Goal: Navigation & Orientation: Find specific page/section

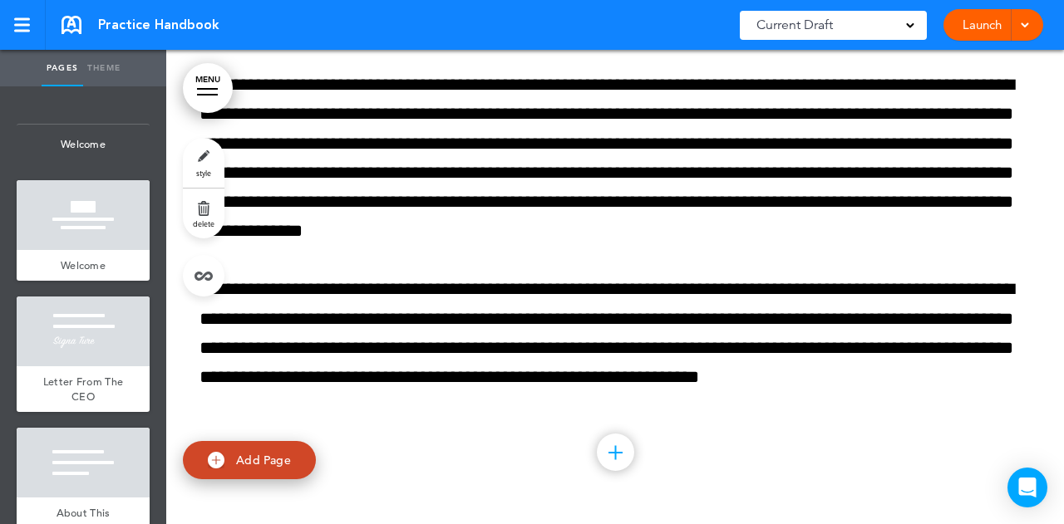
scroll to position [13046, 0]
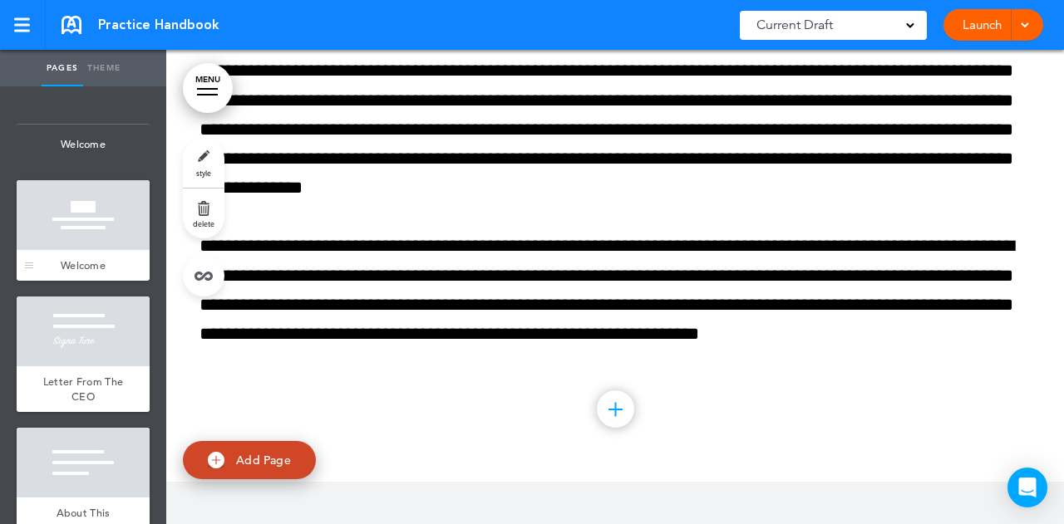
click at [72, 242] on div at bounding box center [83, 215] width 133 height 70
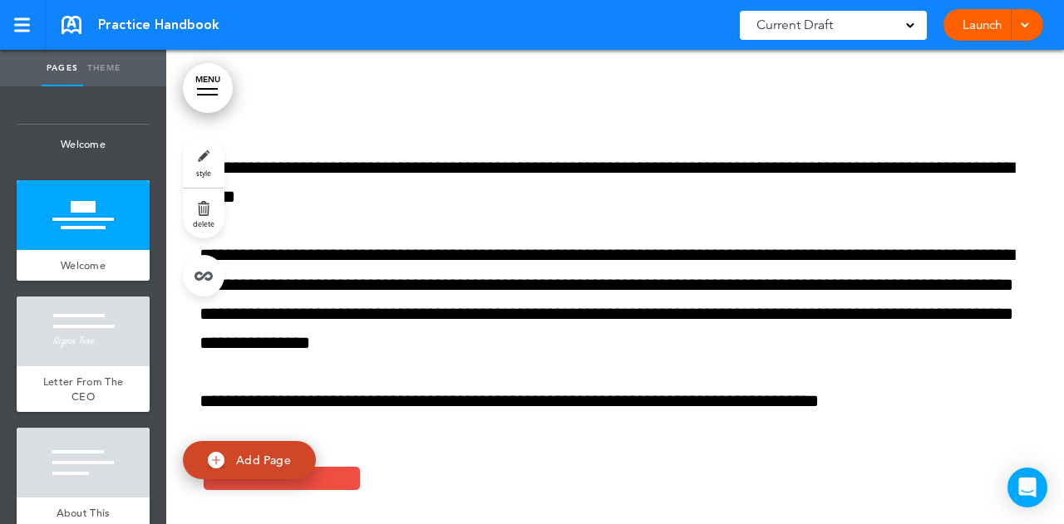
scroll to position [665, 0]
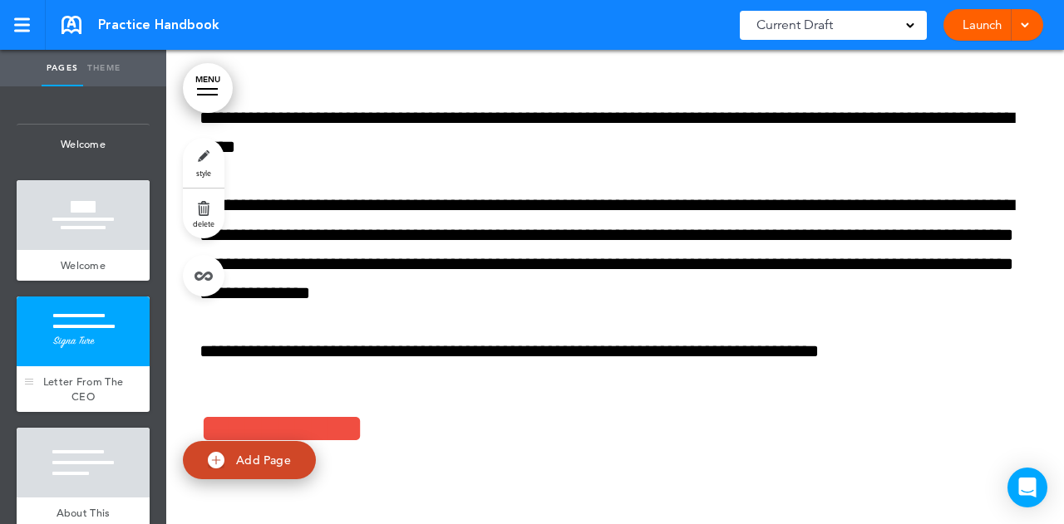
click at [81, 368] on div "Letter From The CEO" at bounding box center [83, 389] width 133 height 46
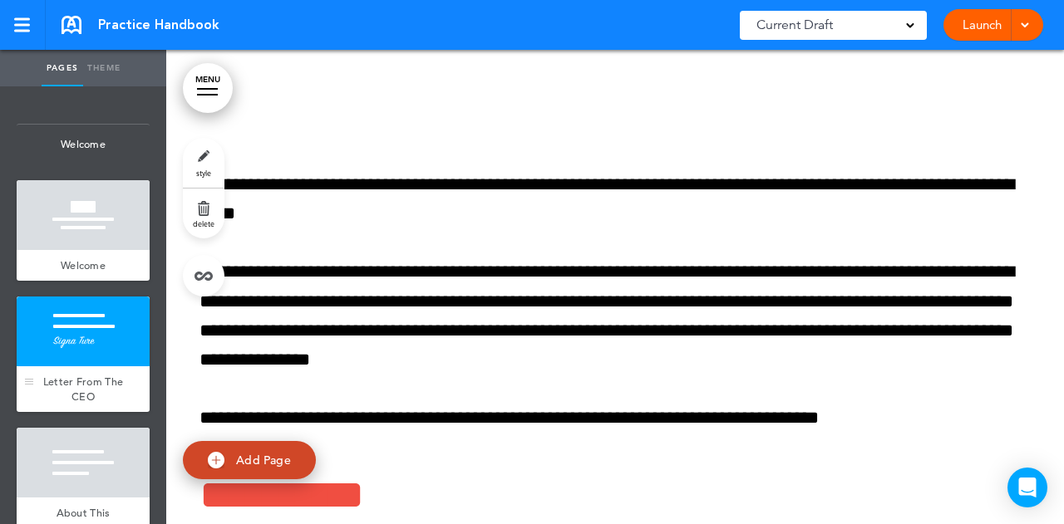
scroll to position [598, 0]
click at [97, 471] on div at bounding box center [83, 463] width 133 height 70
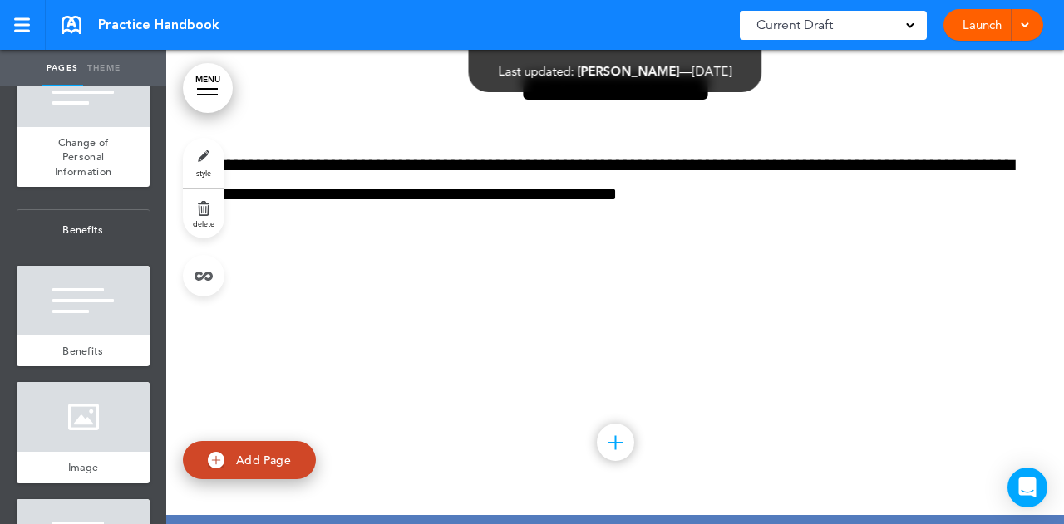
scroll to position [5235, 0]
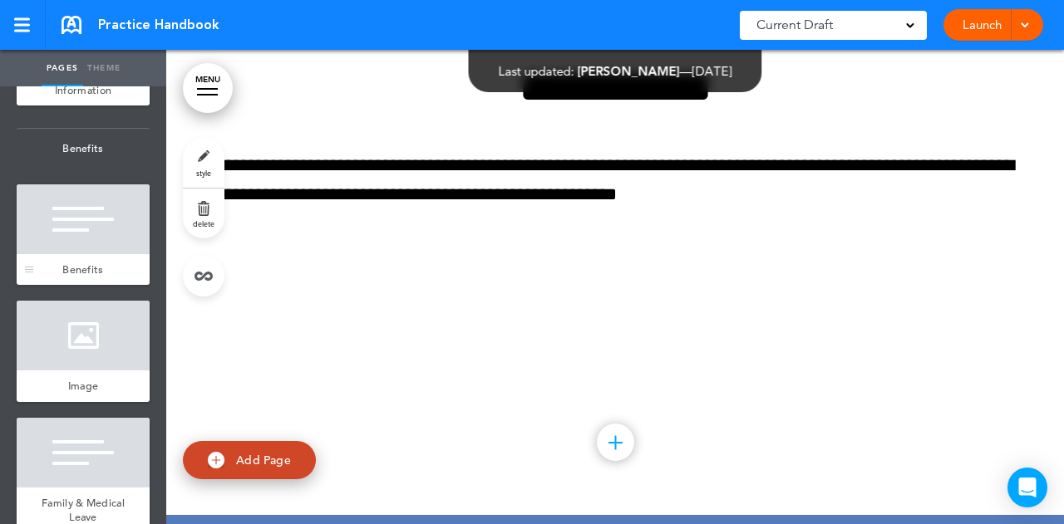
click at [95, 254] on div at bounding box center [83, 219] width 133 height 70
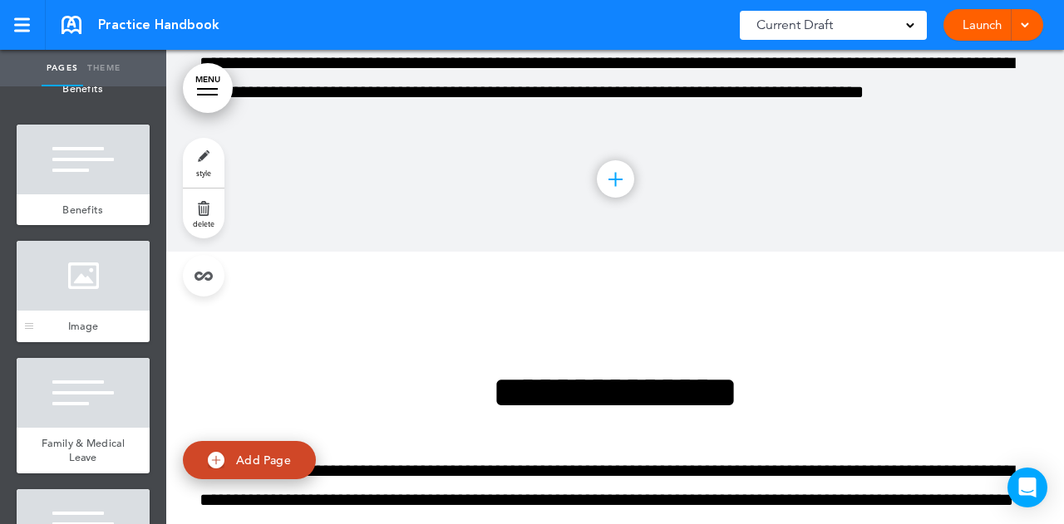
scroll to position [5401, 0]
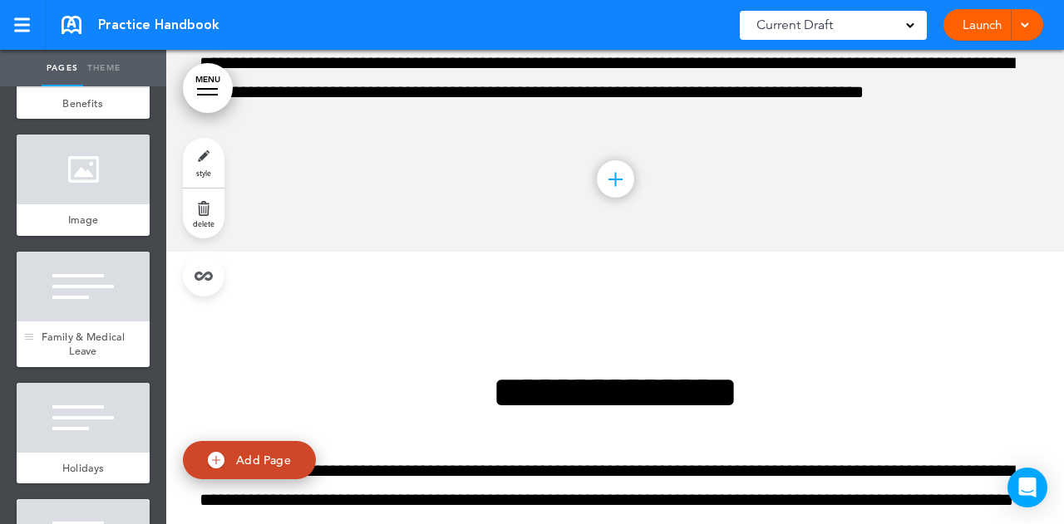
click at [93, 359] on span "Family & Medical Leave" at bounding box center [83, 344] width 83 height 29
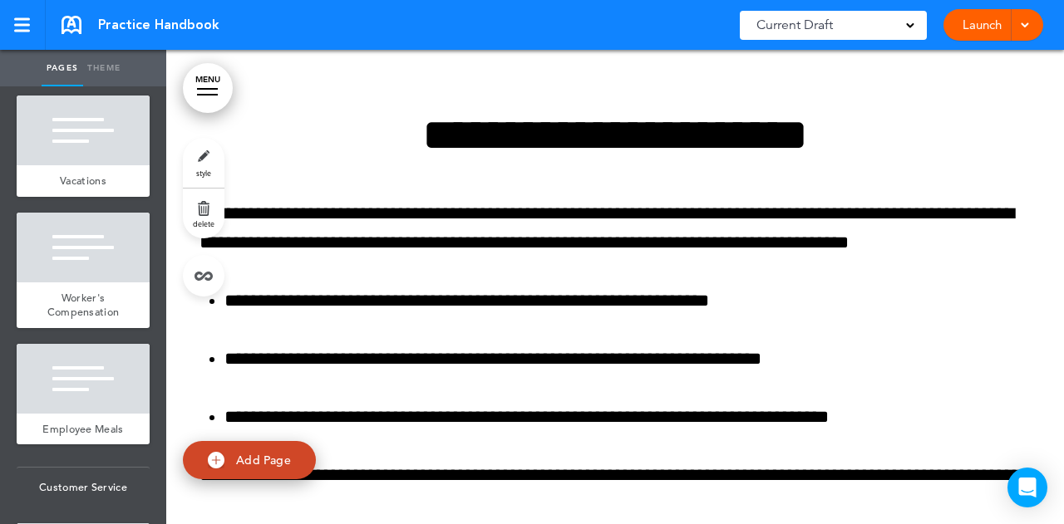
scroll to position [5817, 0]
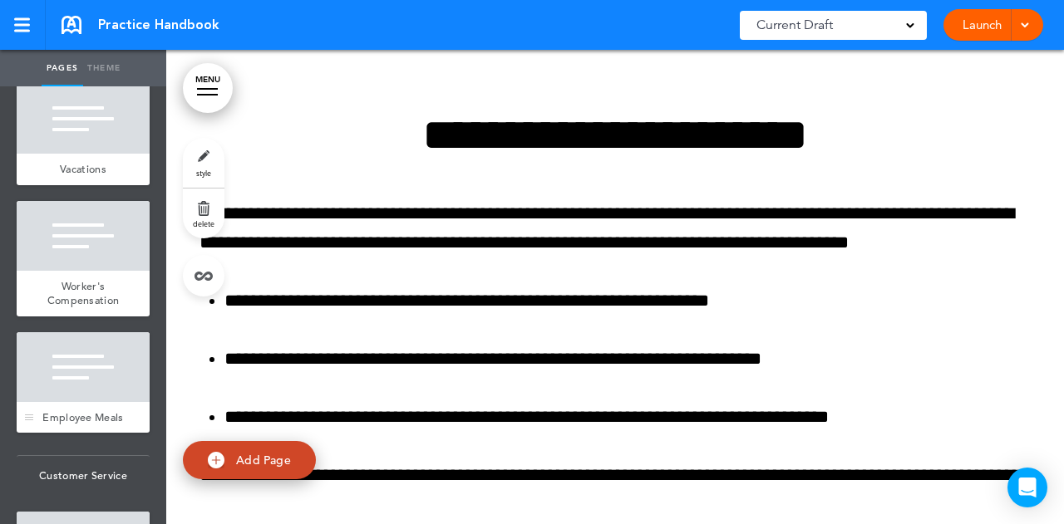
click at [93, 402] on div at bounding box center [83, 367] width 133 height 70
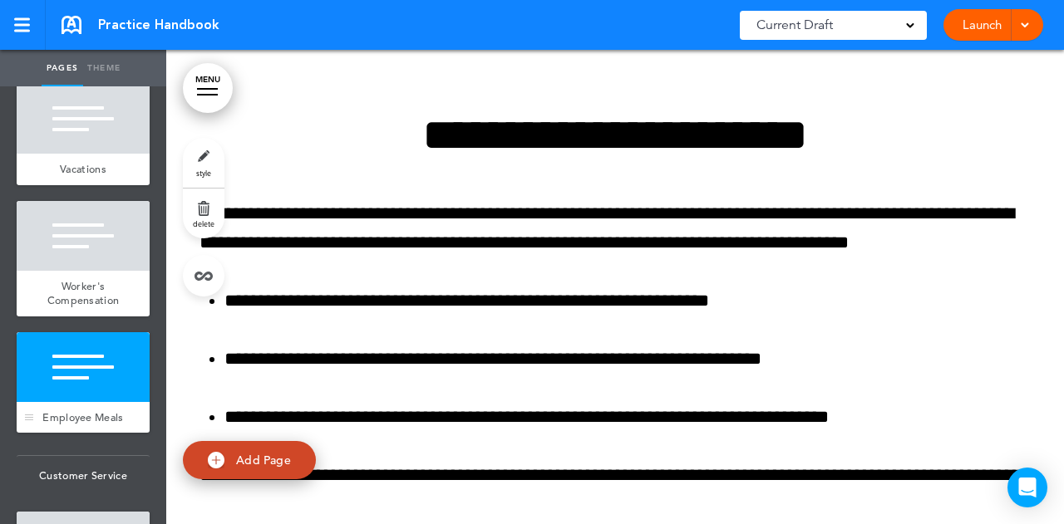
click at [93, 402] on div at bounding box center [83, 367] width 133 height 70
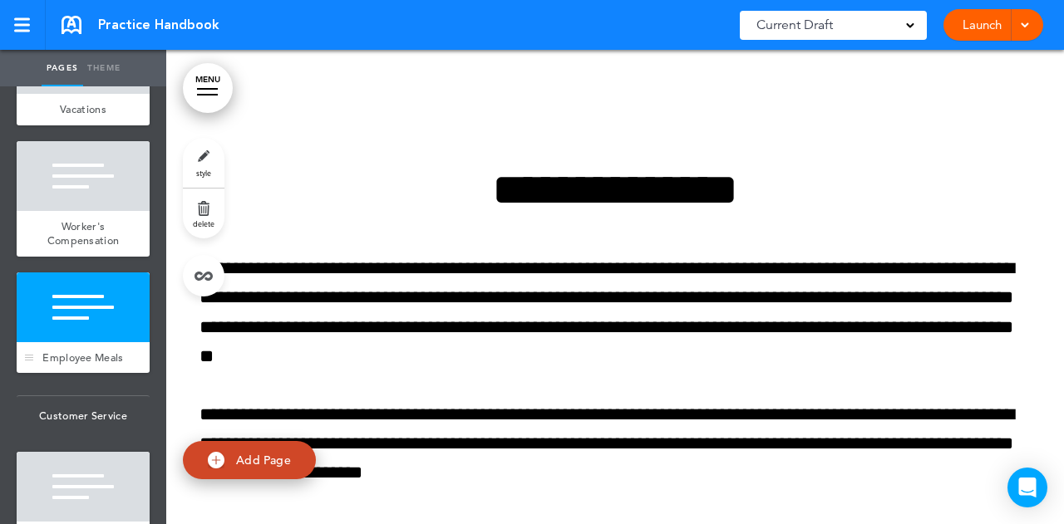
scroll to position [5983, 0]
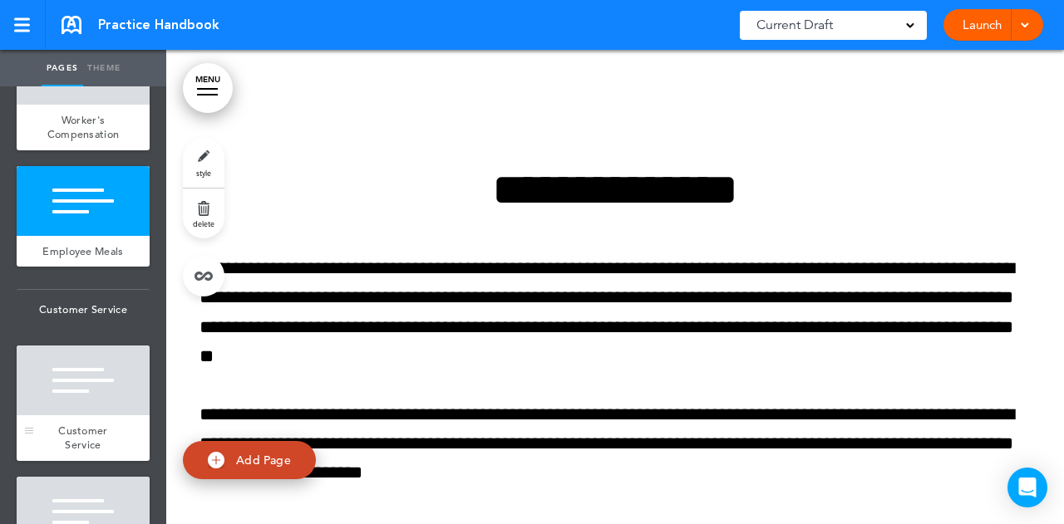
click at [105, 415] on div at bounding box center [83, 381] width 133 height 70
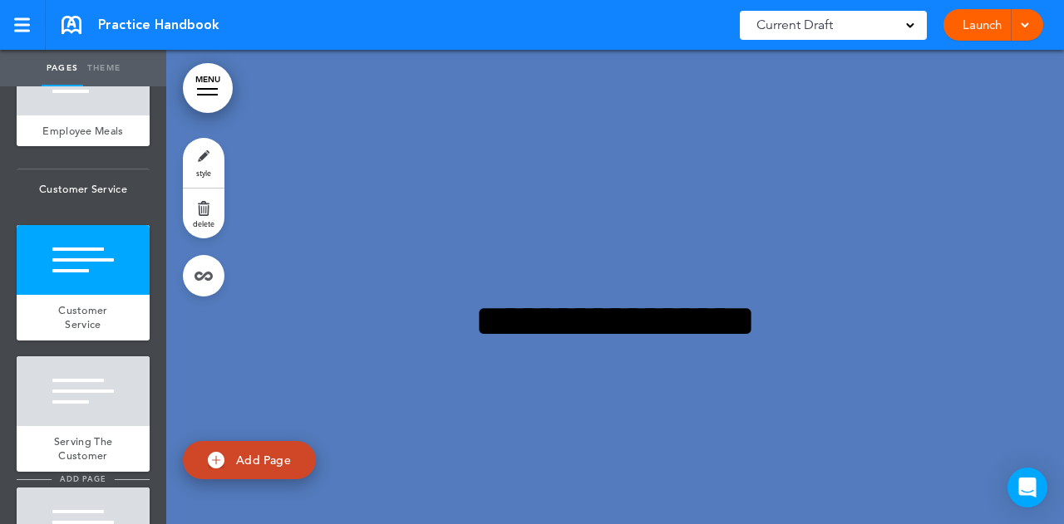
scroll to position [6232, 0]
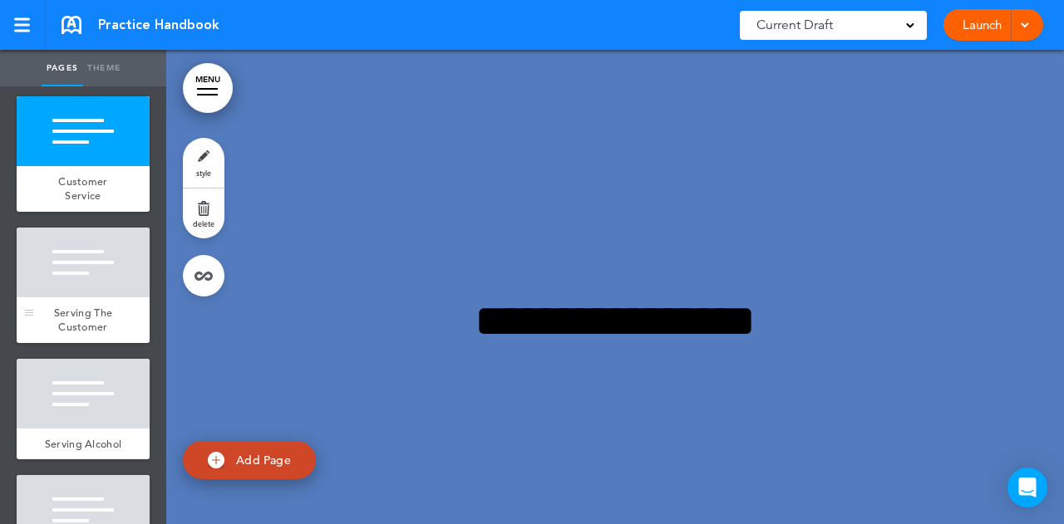
click at [106, 343] on div "Serving The Customer" at bounding box center [83, 320] width 133 height 46
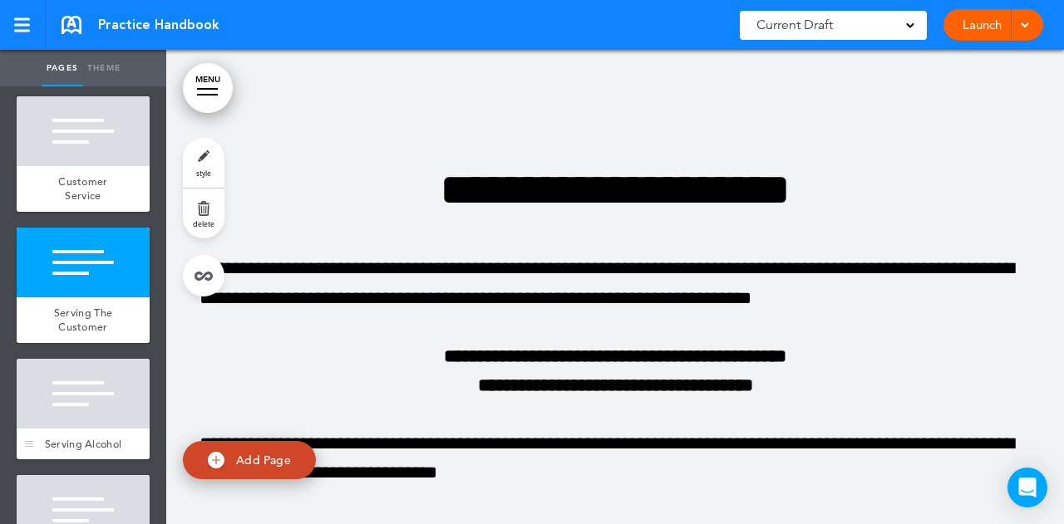
click at [105, 429] on div at bounding box center [83, 394] width 133 height 70
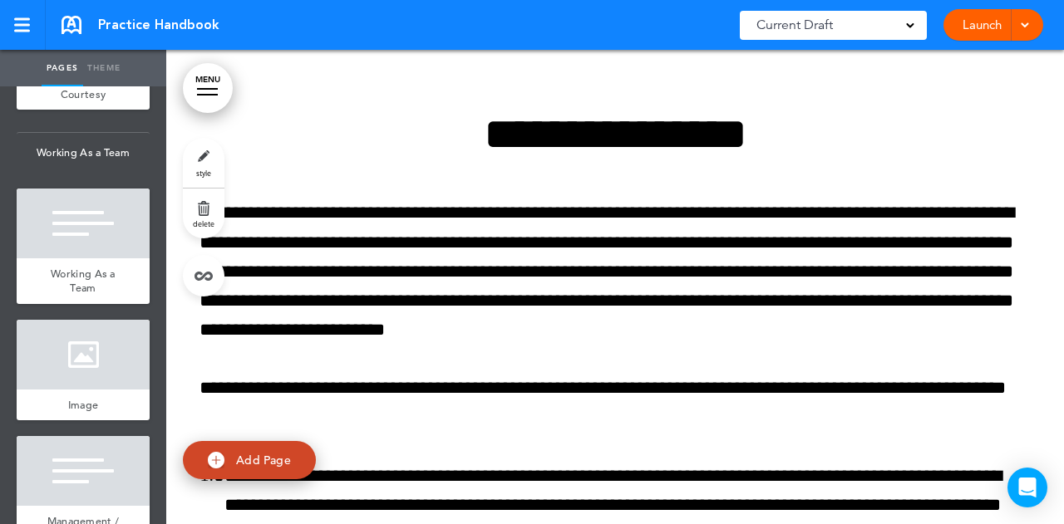
scroll to position [6731, 0]
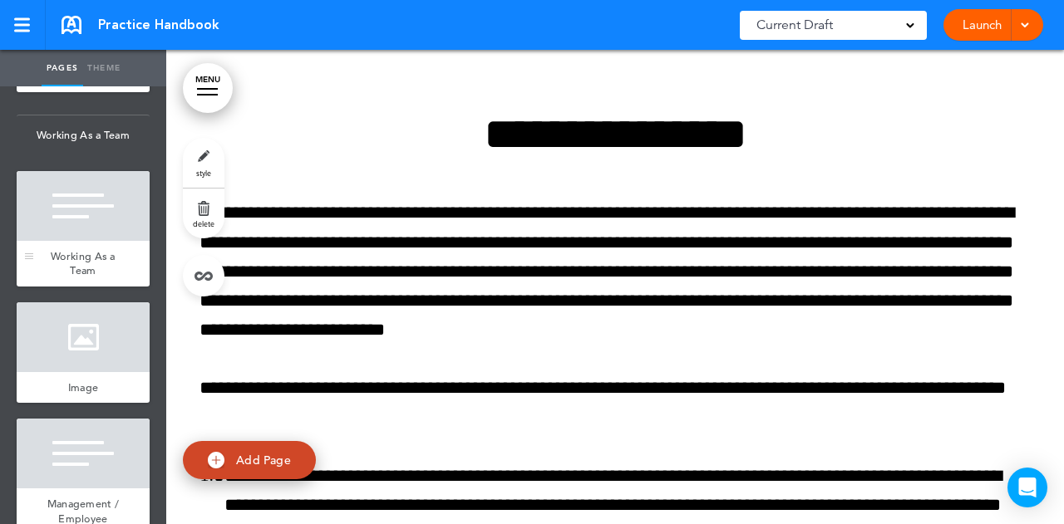
click at [98, 287] on div "Working As a Team" at bounding box center [83, 264] width 133 height 46
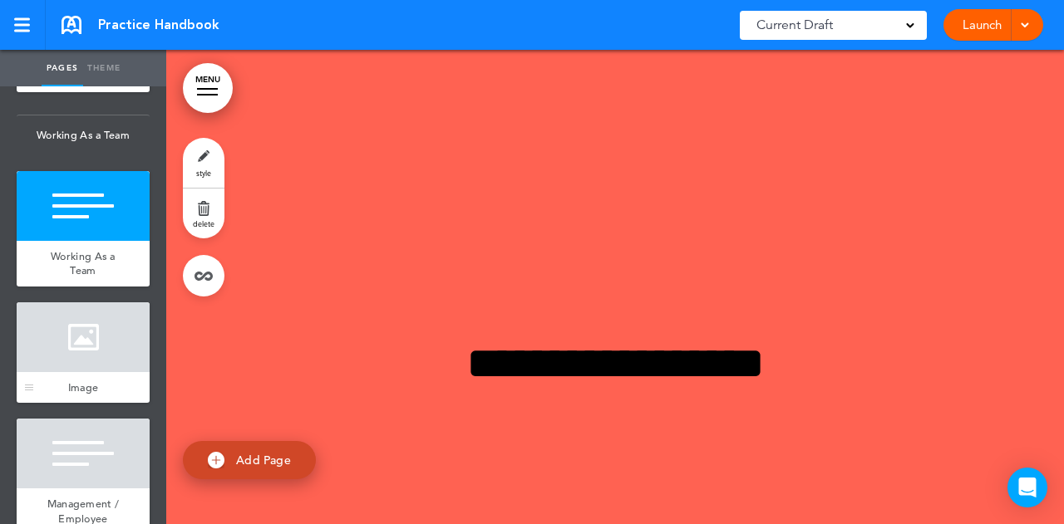
click at [95, 372] on div at bounding box center [83, 337] width 133 height 70
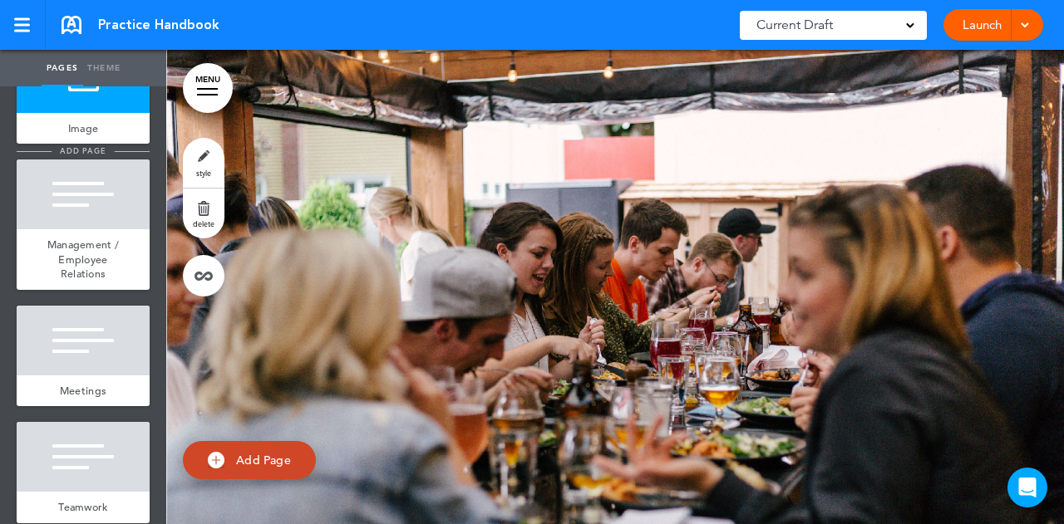
scroll to position [7063, 0]
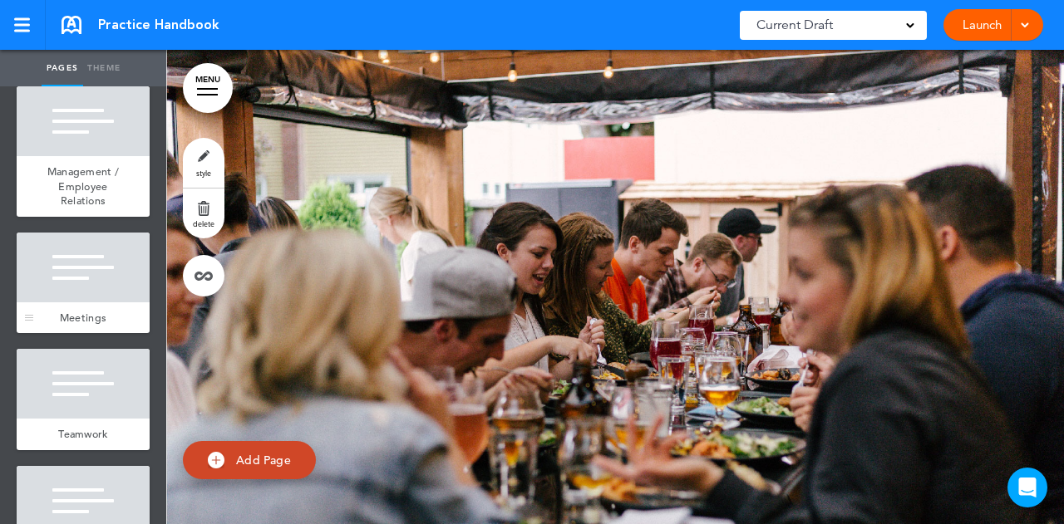
click at [94, 302] on div at bounding box center [83, 268] width 133 height 70
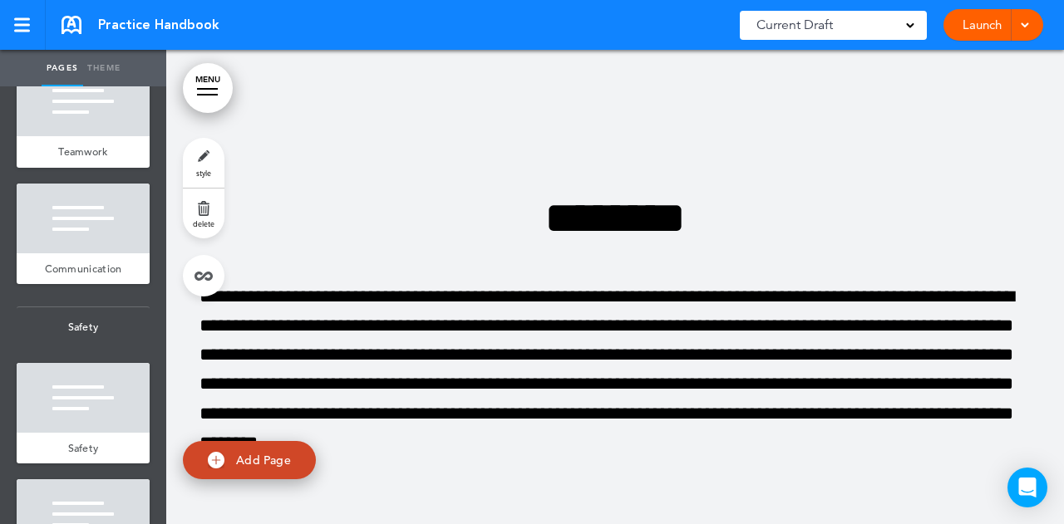
scroll to position [7479, 0]
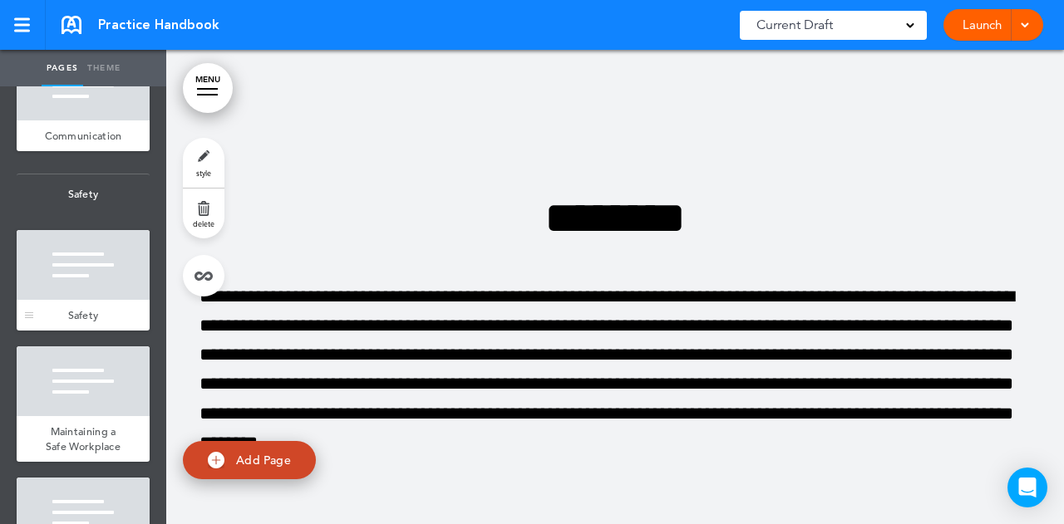
click at [96, 300] on div at bounding box center [83, 265] width 133 height 70
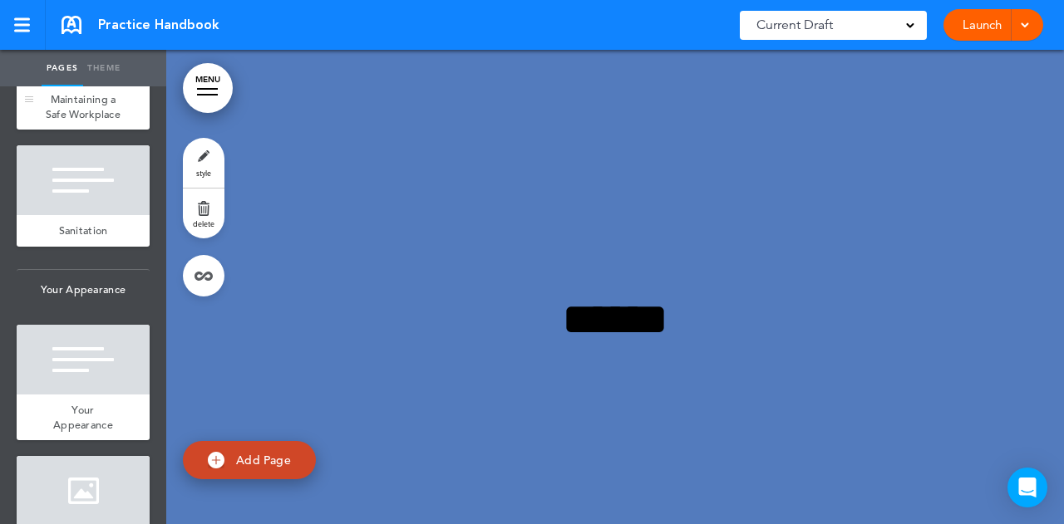
click at [81, 121] on span "Maintaining a Safe Workplace" at bounding box center [83, 106] width 75 height 29
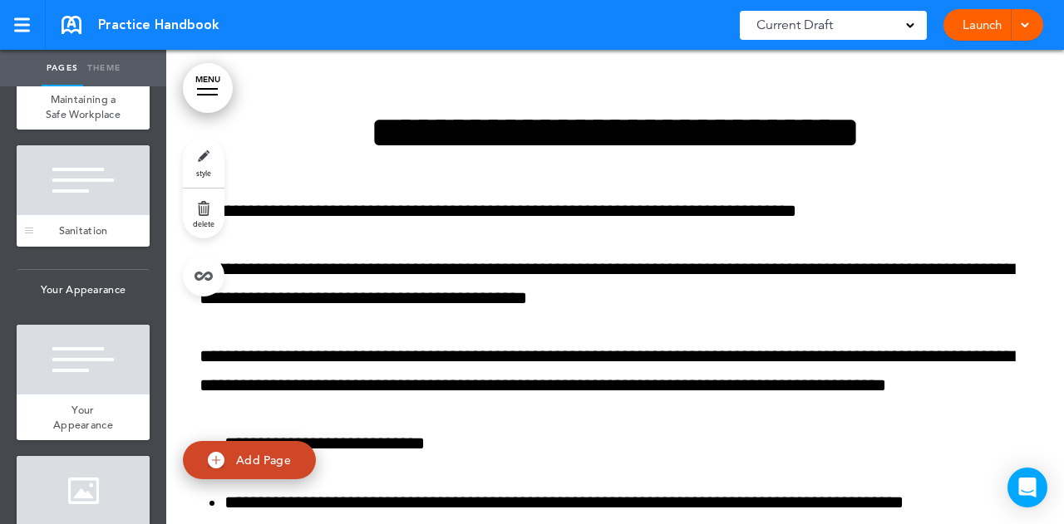
click at [83, 215] on div at bounding box center [83, 180] width 133 height 70
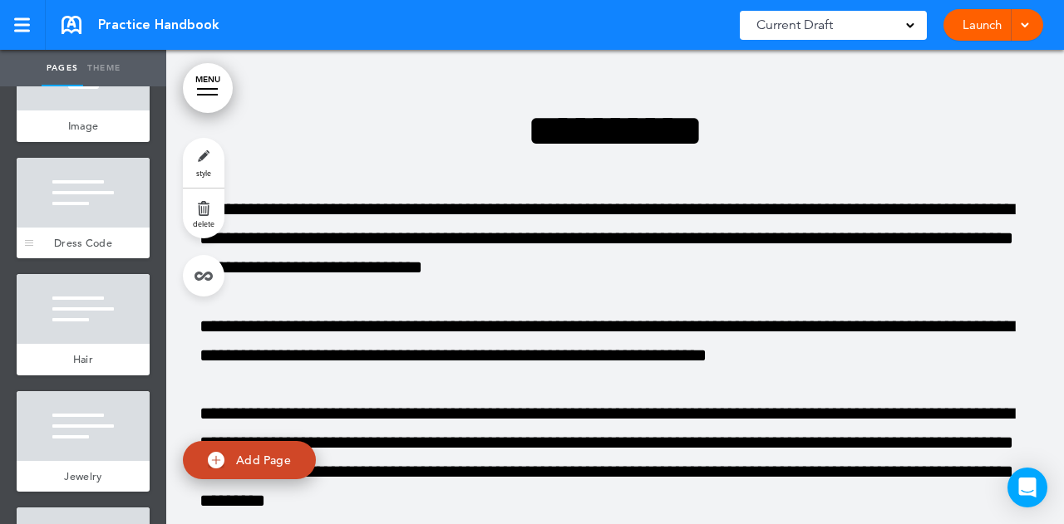
click at [81, 228] on div at bounding box center [83, 193] width 133 height 70
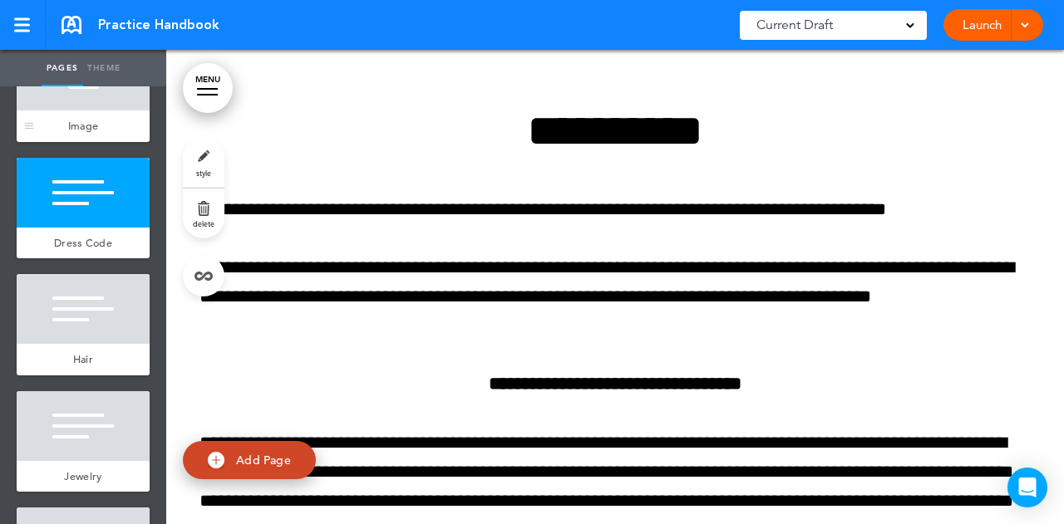
click at [86, 142] on div "Image" at bounding box center [83, 127] width 133 height 32
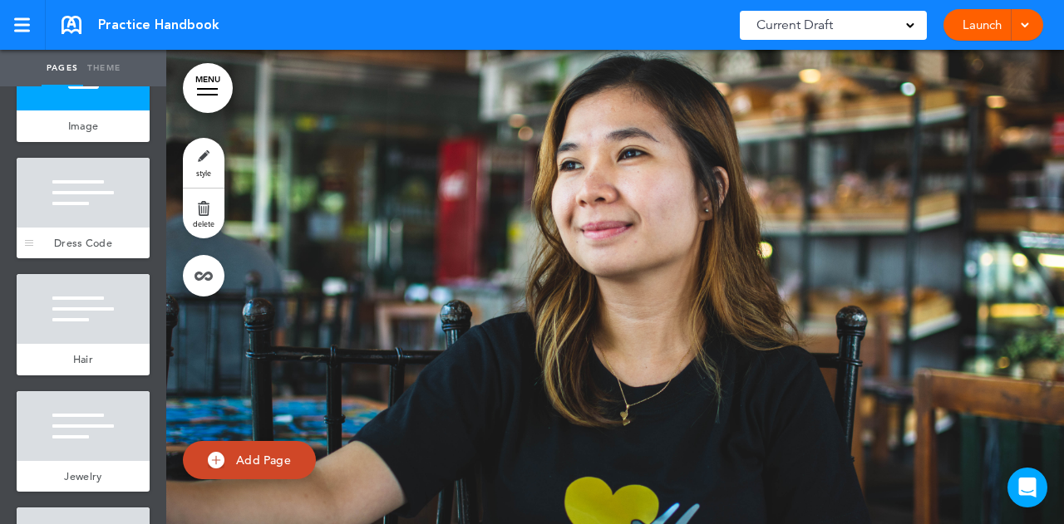
click at [93, 228] on div at bounding box center [83, 193] width 133 height 70
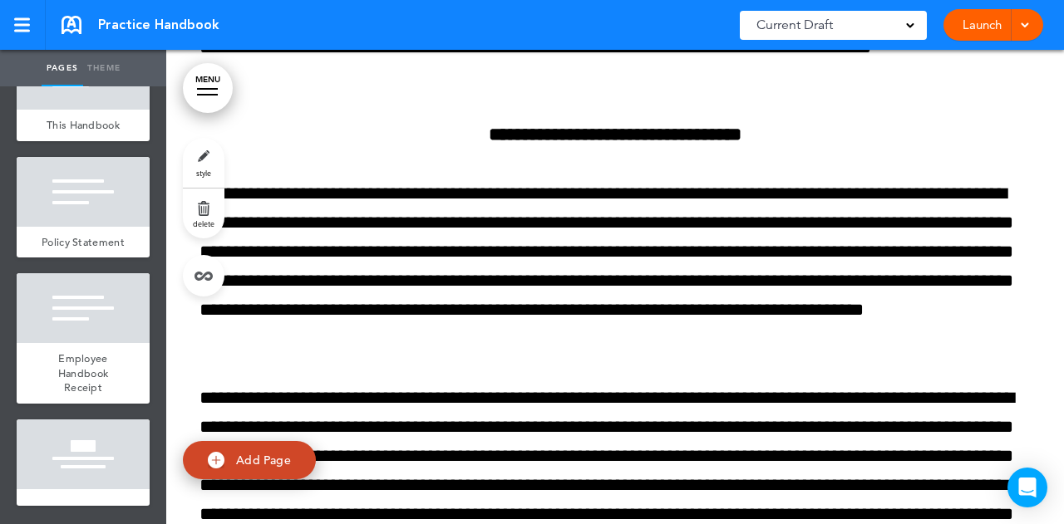
scroll to position [10058, 0]
click at [84, 365] on span "Employee Handbook Receipt" at bounding box center [83, 373] width 50 height 43
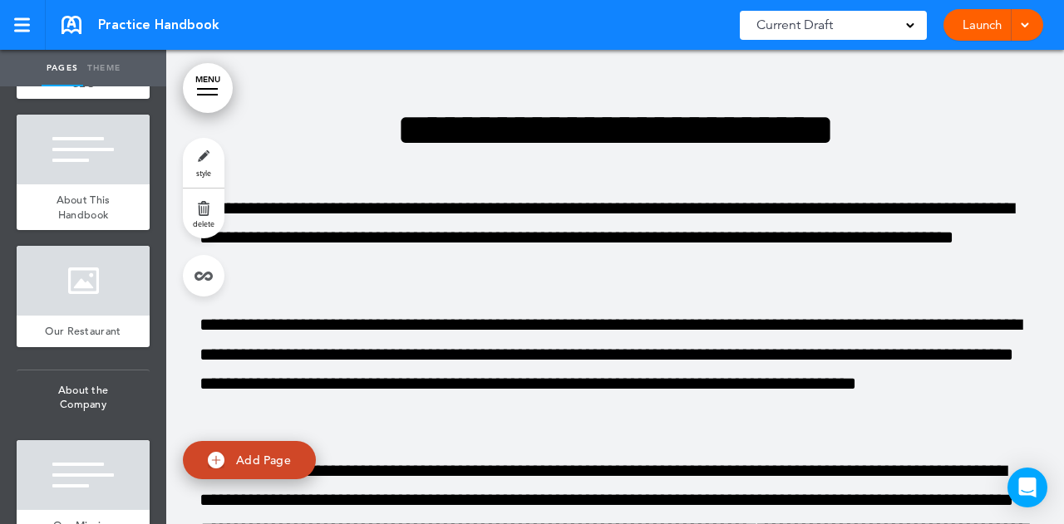
scroll to position [199, 0]
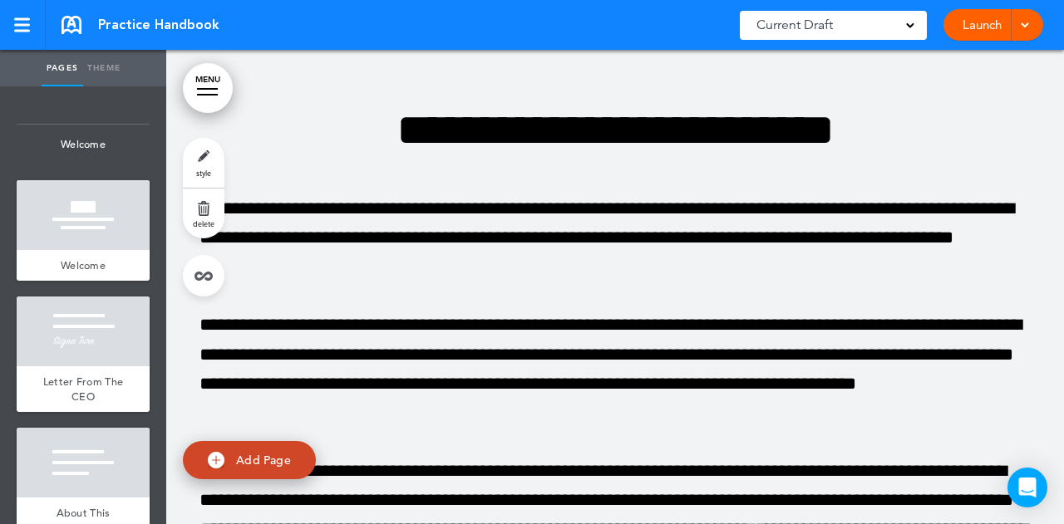
click at [91, 66] on link "Theme" at bounding box center [104, 68] width 42 height 37
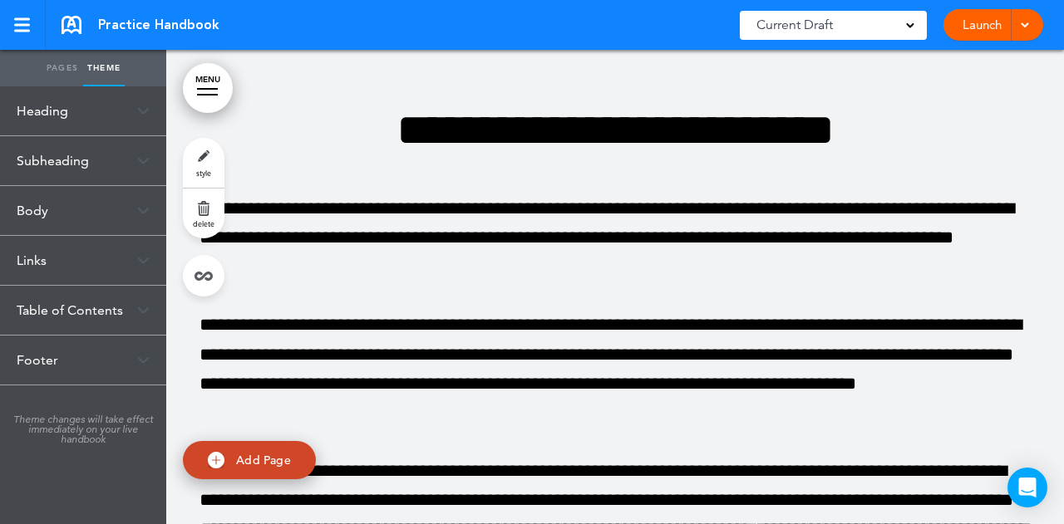
click at [50, 352] on div "Footer" at bounding box center [83, 360] width 166 height 49
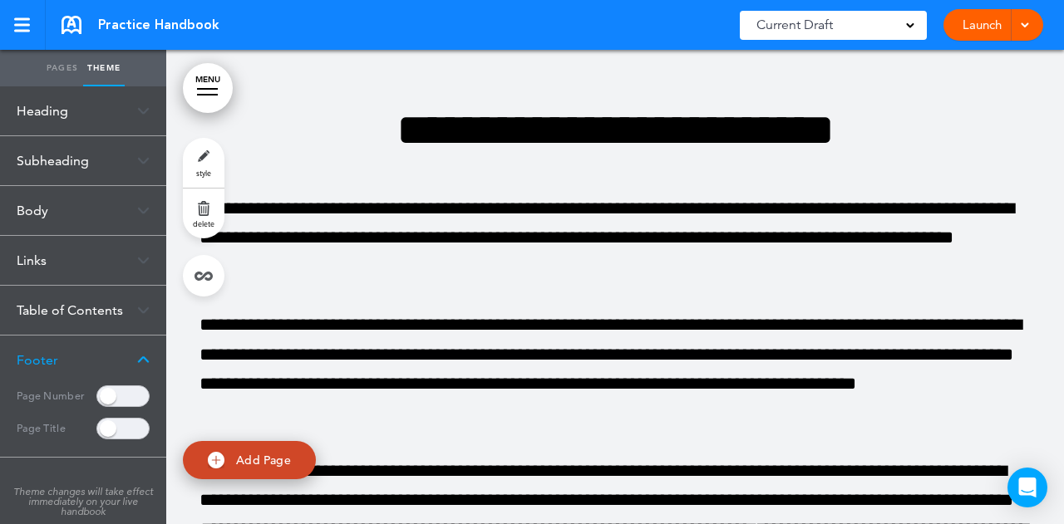
click at [86, 307] on div "Table of Contents" at bounding box center [83, 310] width 166 height 49
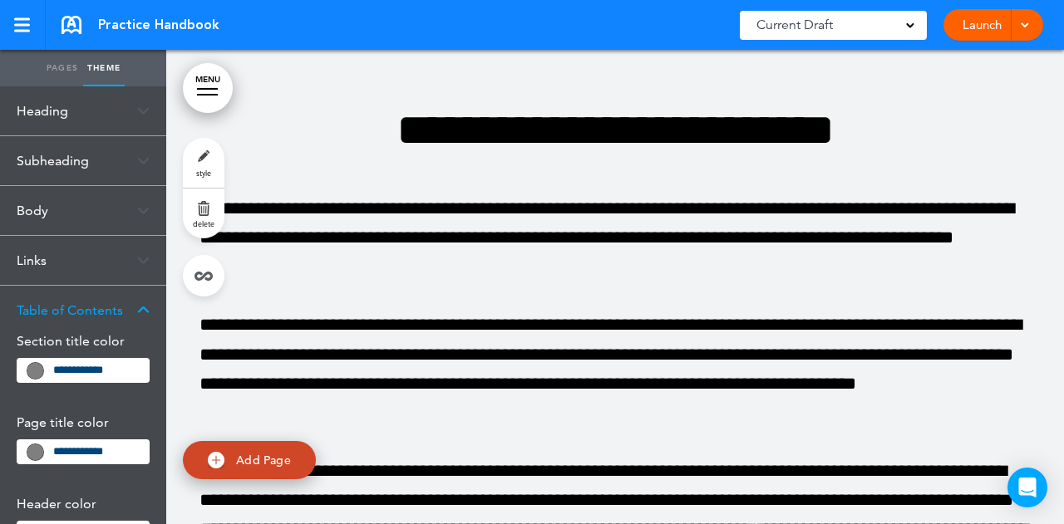
click at [906, 25] on span at bounding box center [910, 24] width 8 height 8
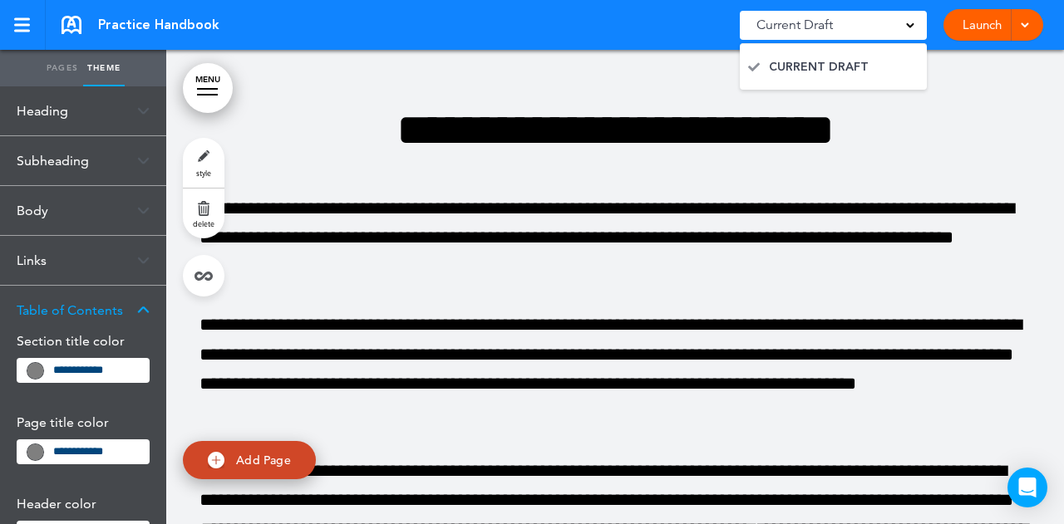
click at [906, 22] on span at bounding box center [910, 24] width 8 height 8
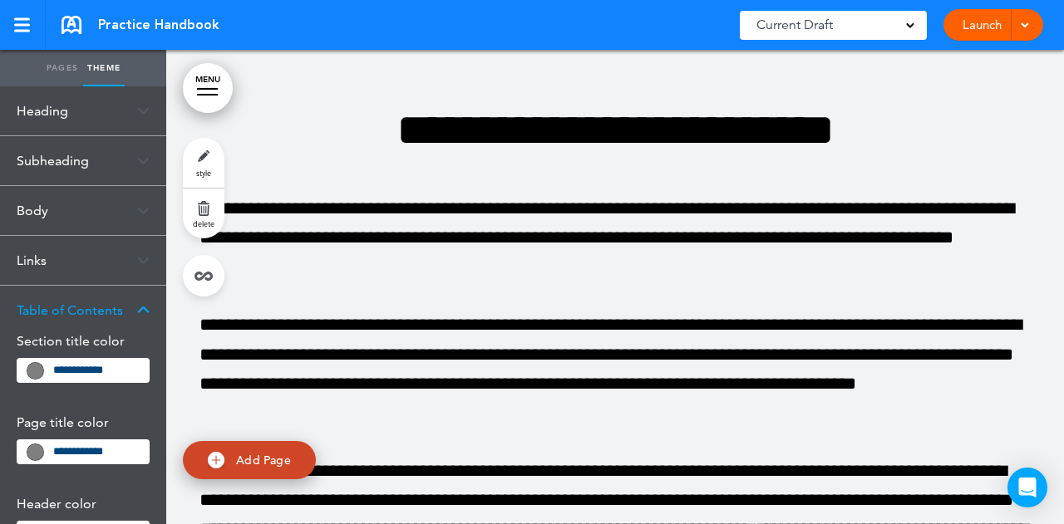
click at [995, 20] on link "Launch" at bounding box center [982, 25] width 52 height 32
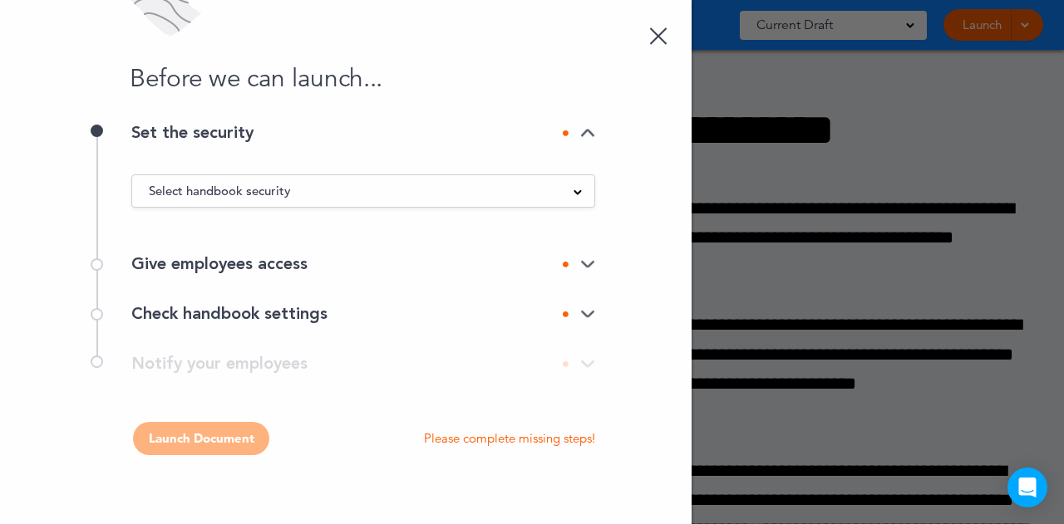
scroll to position [0, 0]
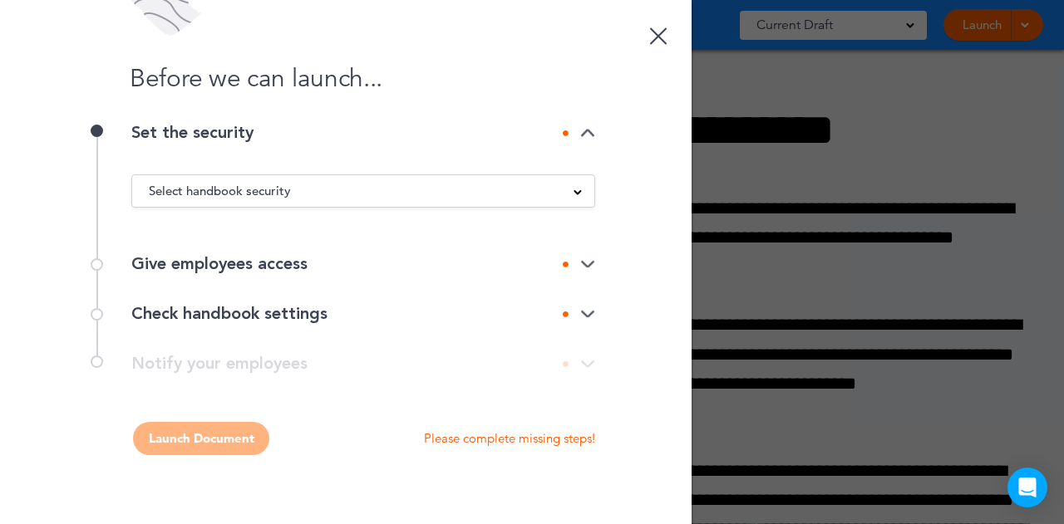
click at [650, 24] on link at bounding box center [658, 33] width 33 height 33
